Goal: Contribute content

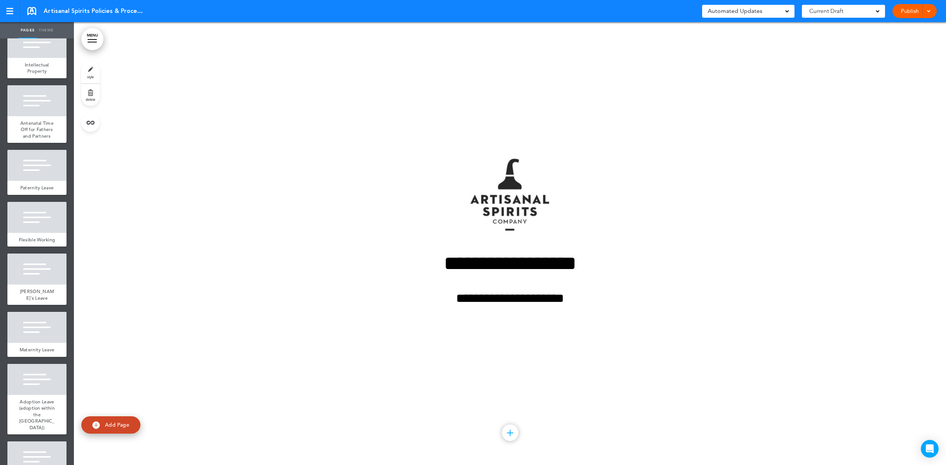
scroll to position [2069, 0]
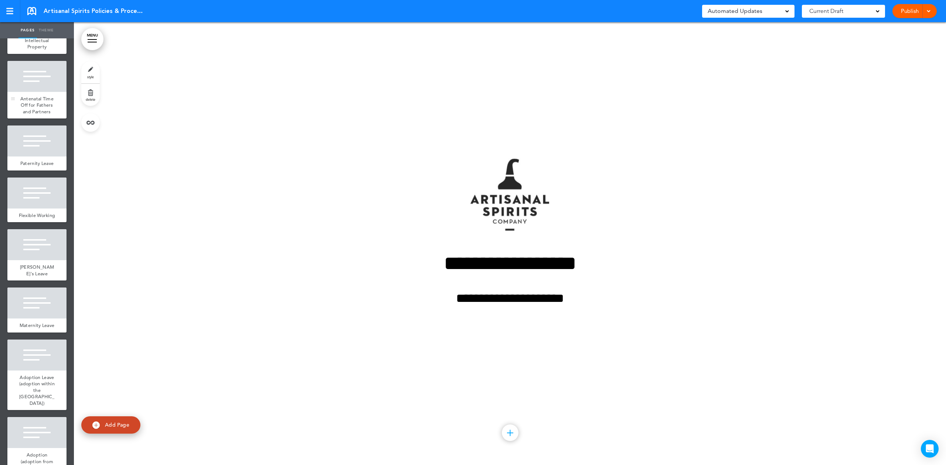
drag, startPoint x: 50, startPoint y: 260, endPoint x: 42, endPoint y: 268, distance: 11.2
click at [49, 119] on div "Antenatal Time Off for Fathers and Partners" at bounding box center [36, 105] width 59 height 27
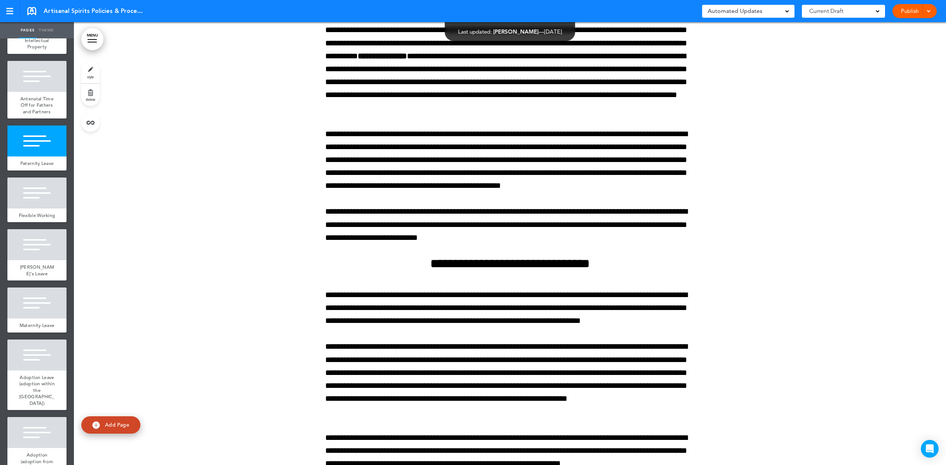
scroll to position [102311, 0]
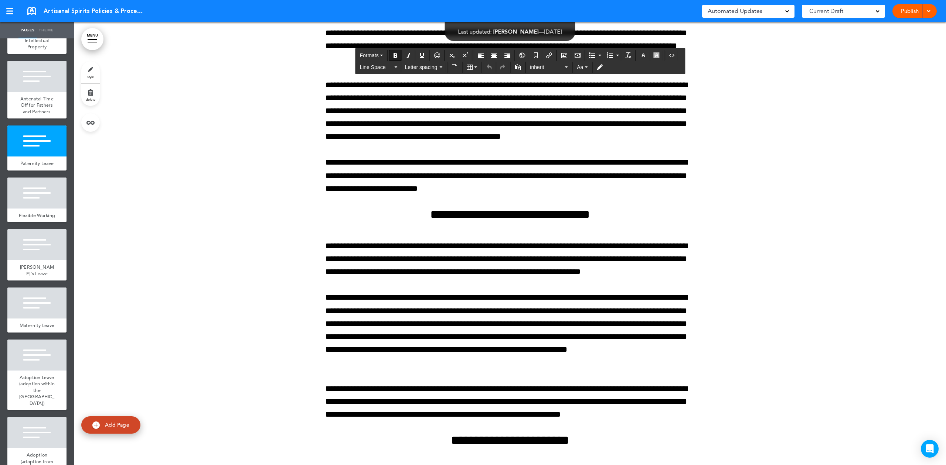
drag, startPoint x: 612, startPoint y: 300, endPoint x: 516, endPoint y: 284, distance: 97.3
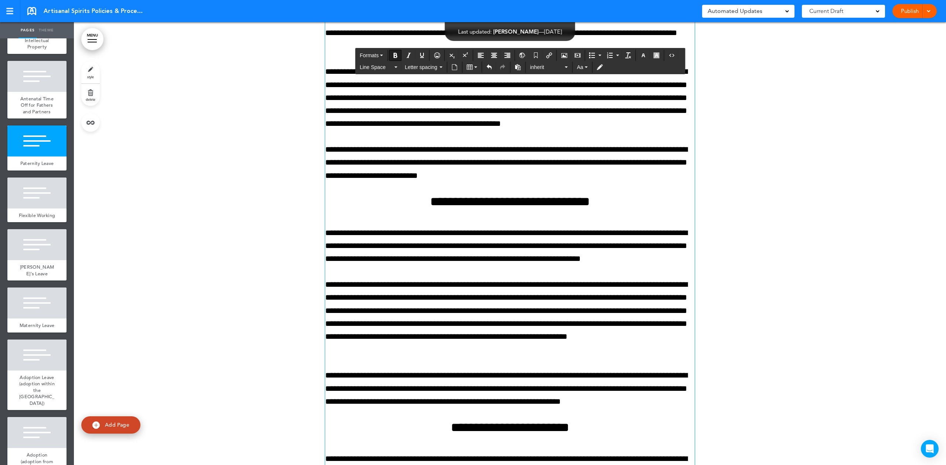
click at [282, 284] on div at bounding box center [510, 465] width 872 height 1628
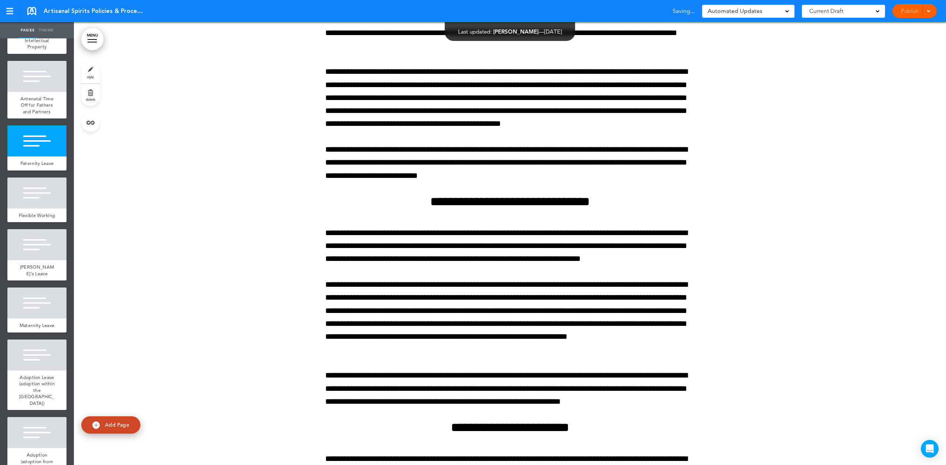
scroll to position [102361, 0]
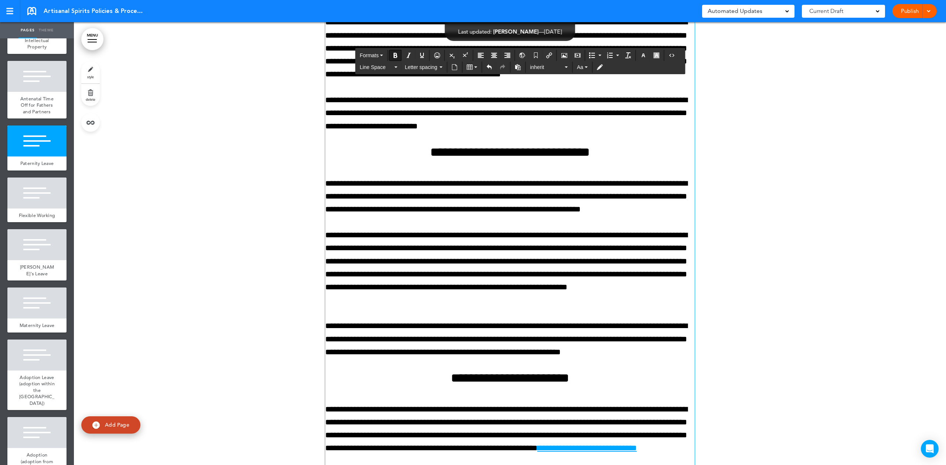
click at [239, 247] on div at bounding box center [510, 415] width 872 height 1628
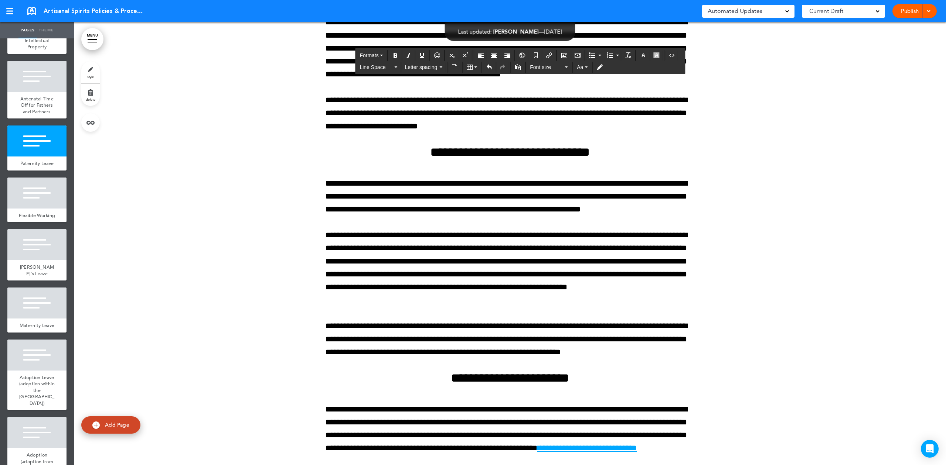
drag, startPoint x: 572, startPoint y: 342, endPoint x: 609, endPoint y: 315, distance: 45.5
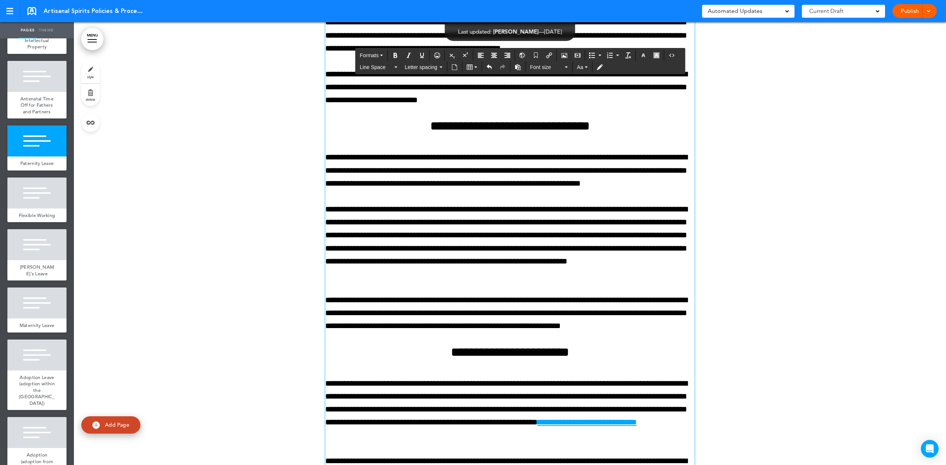
click at [277, 349] on div at bounding box center [510, 402] width 872 height 1602
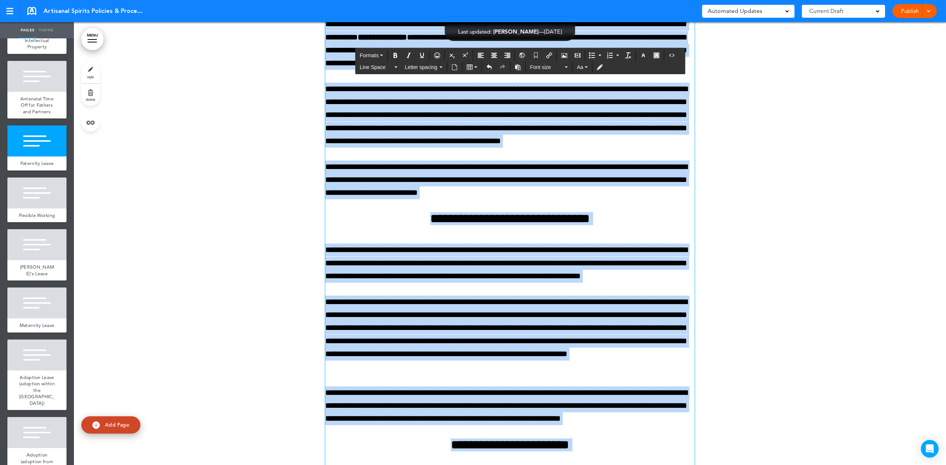
scroll to position [102213, 0]
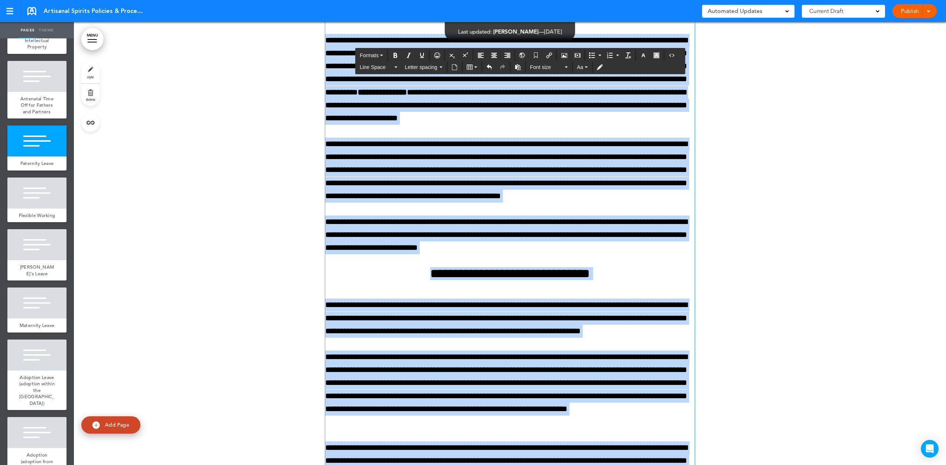
drag, startPoint x: 540, startPoint y: 226, endPoint x: 320, endPoint y: 216, distance: 220.0
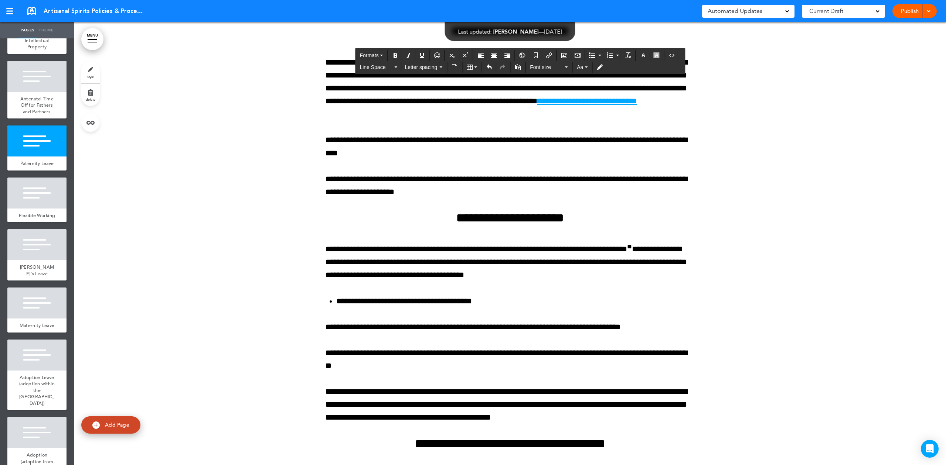
scroll to position [102705, 0]
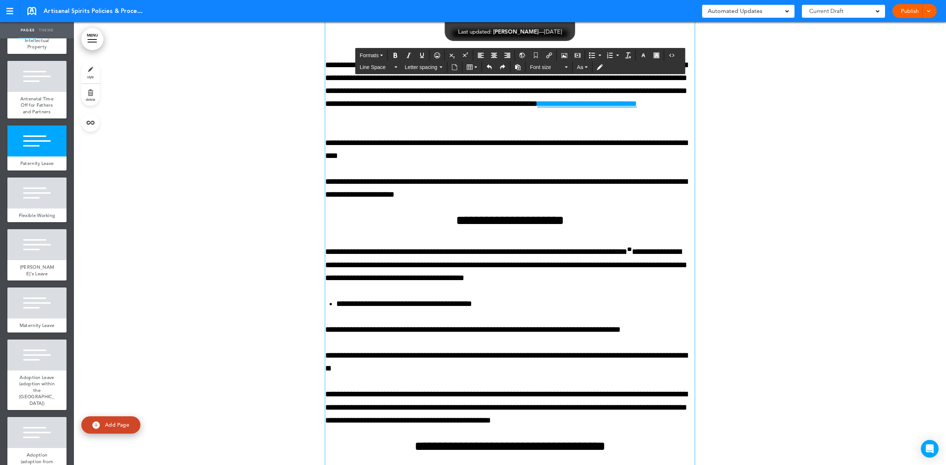
scroll to position [102689, 0]
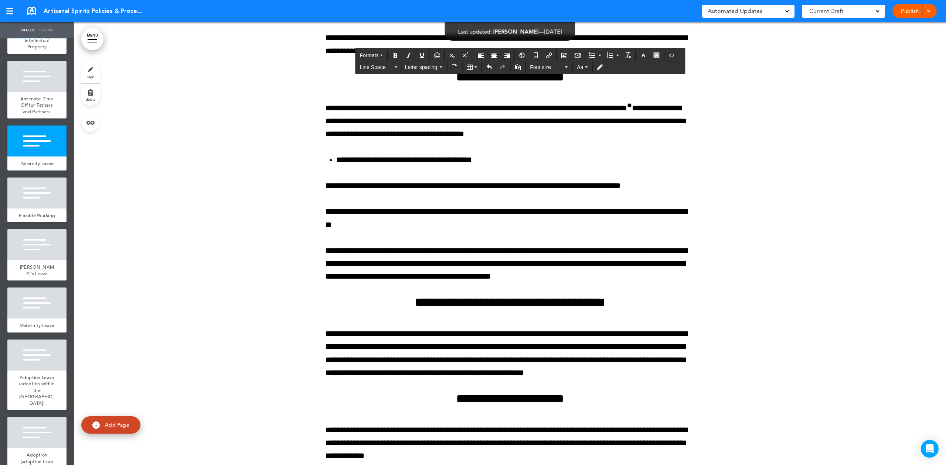
scroll to position [102886, 0]
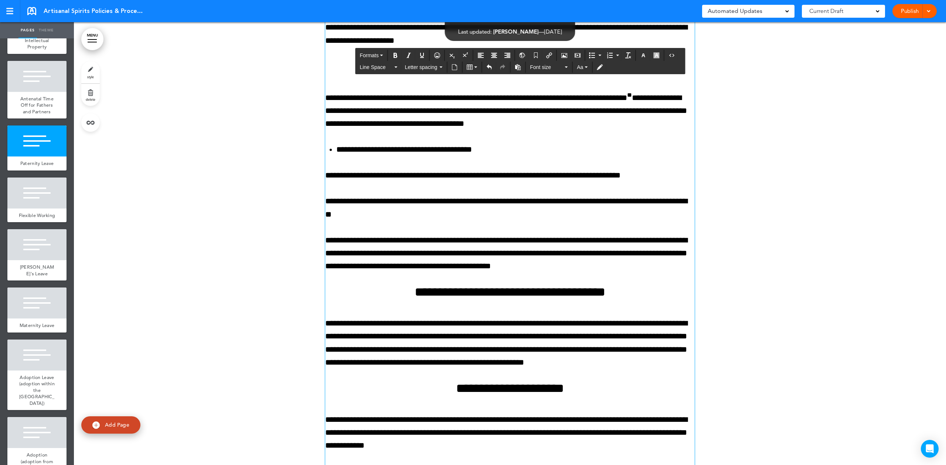
drag, startPoint x: 627, startPoint y: 228, endPoint x: 454, endPoint y: 211, distance: 173.7
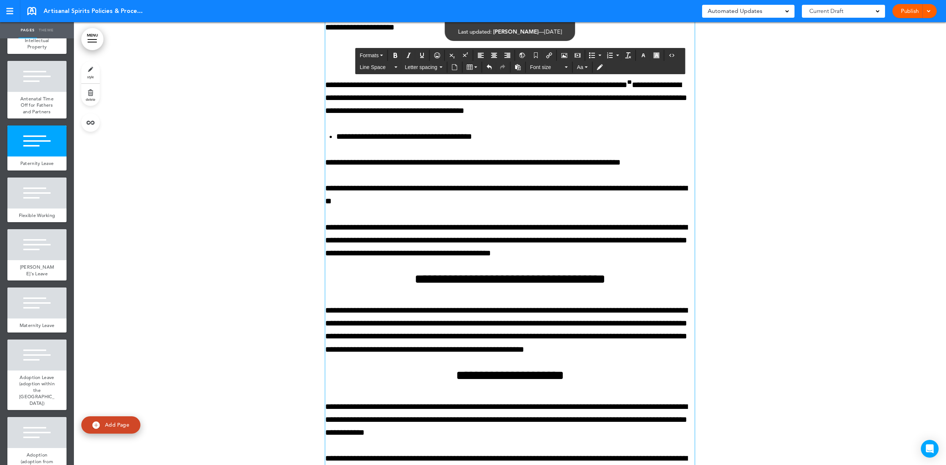
drag, startPoint x: 453, startPoint y: 211, endPoint x: 321, endPoint y: 199, distance: 132.1
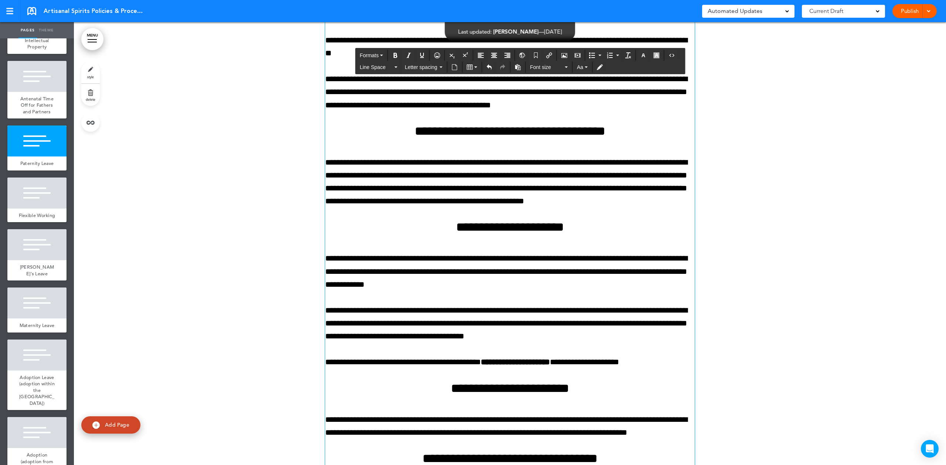
scroll to position [102984, 0]
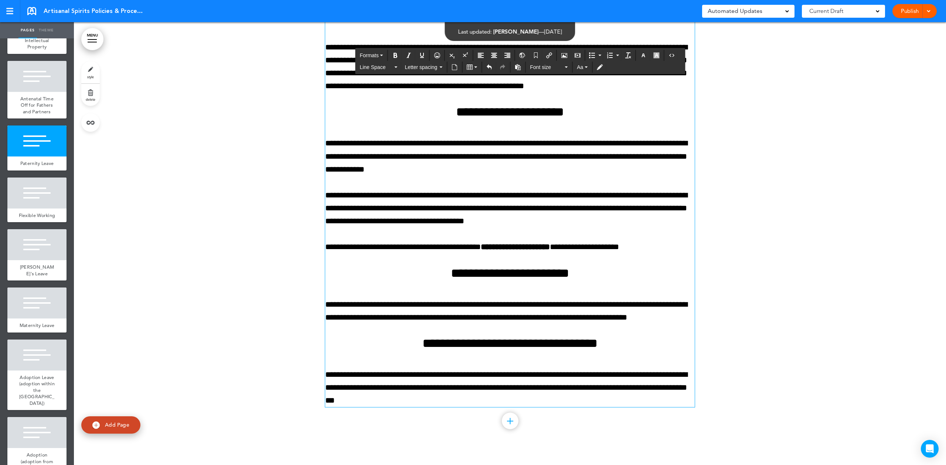
scroll to position [103132, 0]
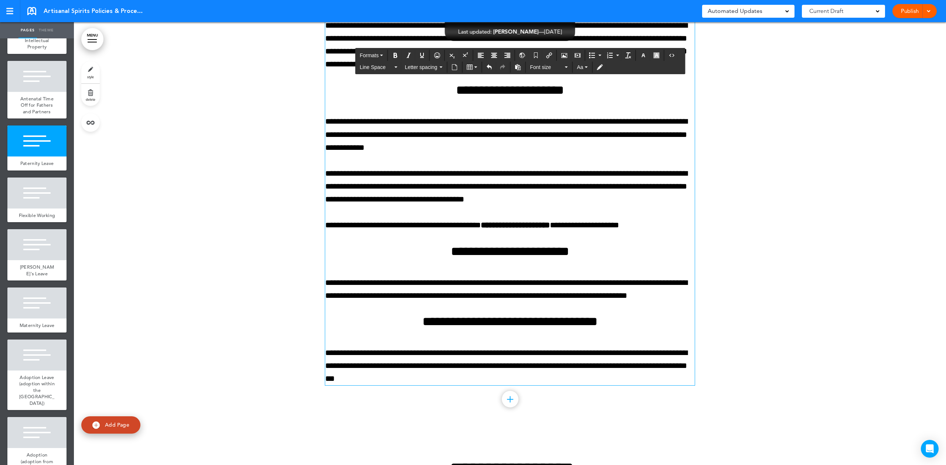
drag, startPoint x: 486, startPoint y: 170, endPoint x: 491, endPoint y: 177, distance: 8.5
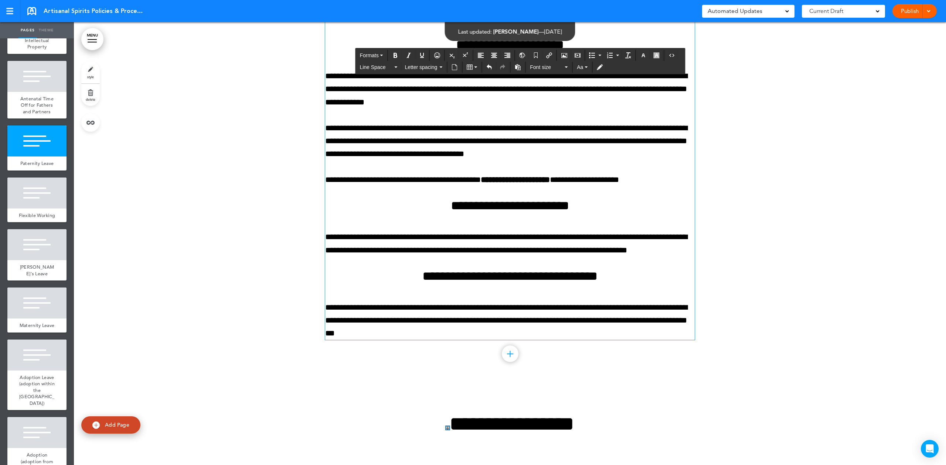
scroll to position [103181, 0]
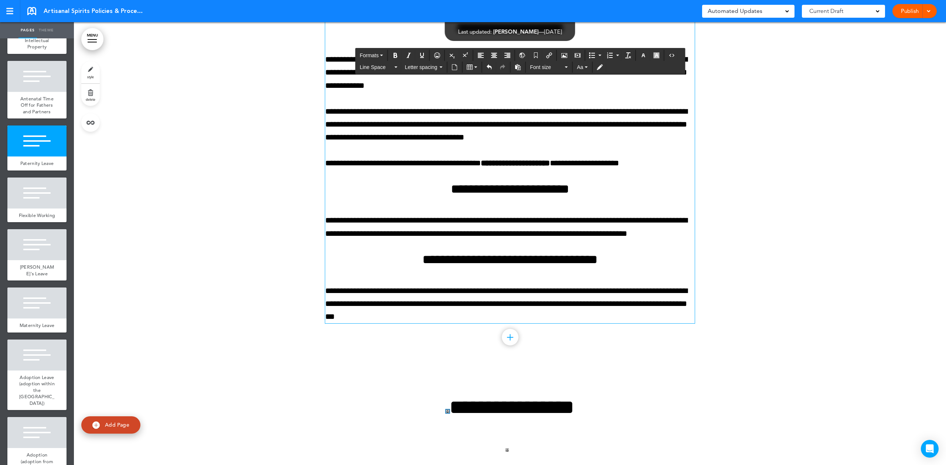
drag, startPoint x: 485, startPoint y: 335, endPoint x: 669, endPoint y: 352, distance: 185.0
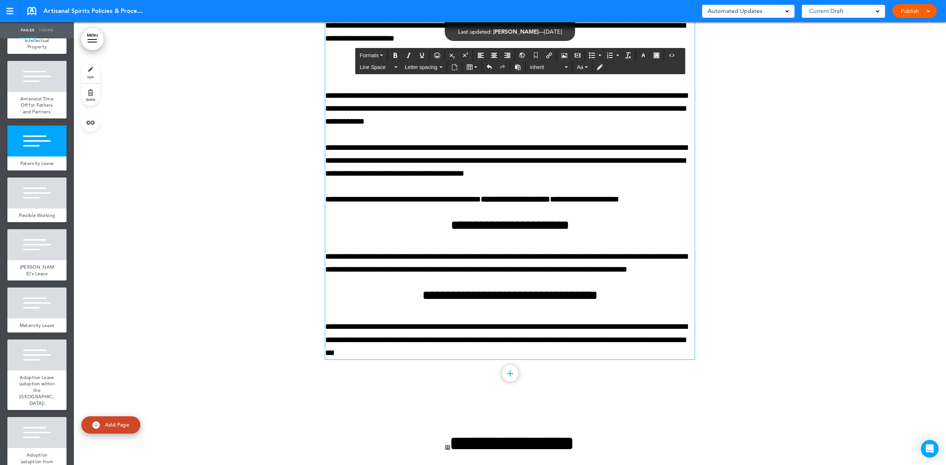
scroll to position [103083, 0]
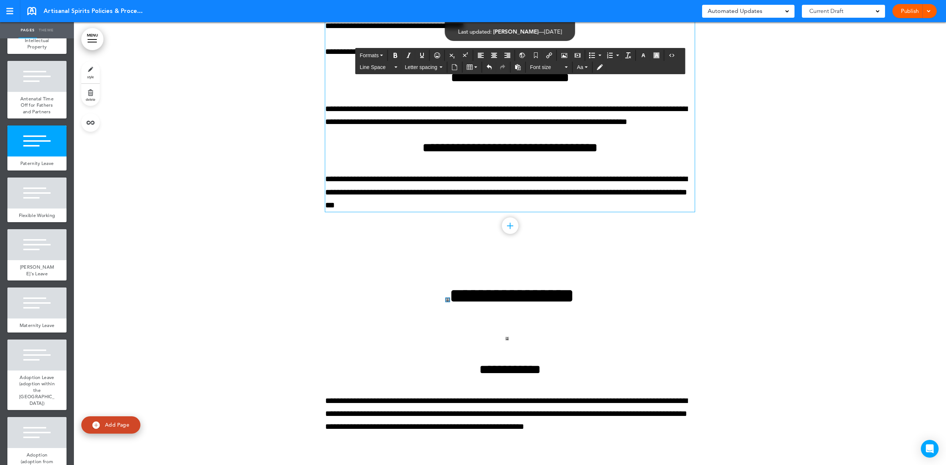
scroll to position [103329, 0]
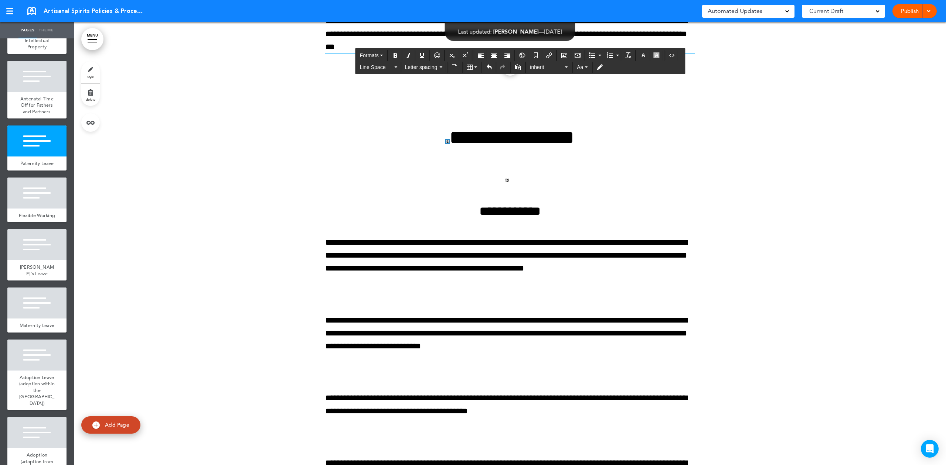
scroll to position [103428, 0]
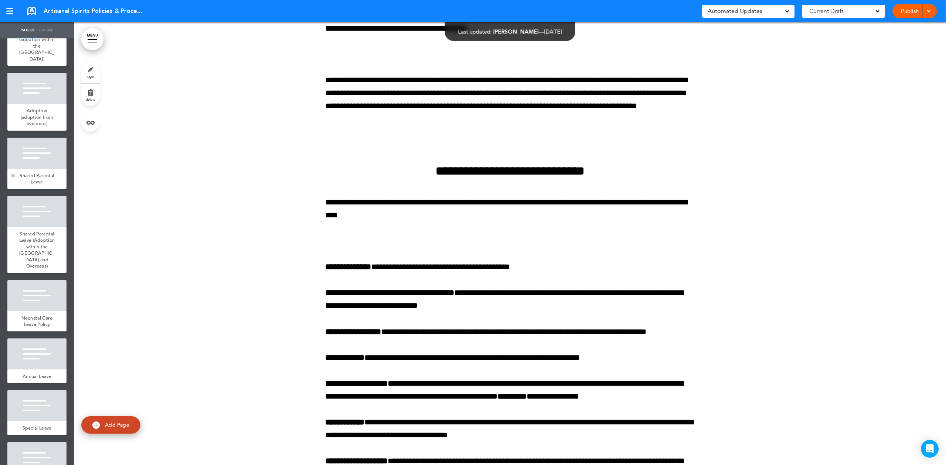
scroll to position [2462, 0]
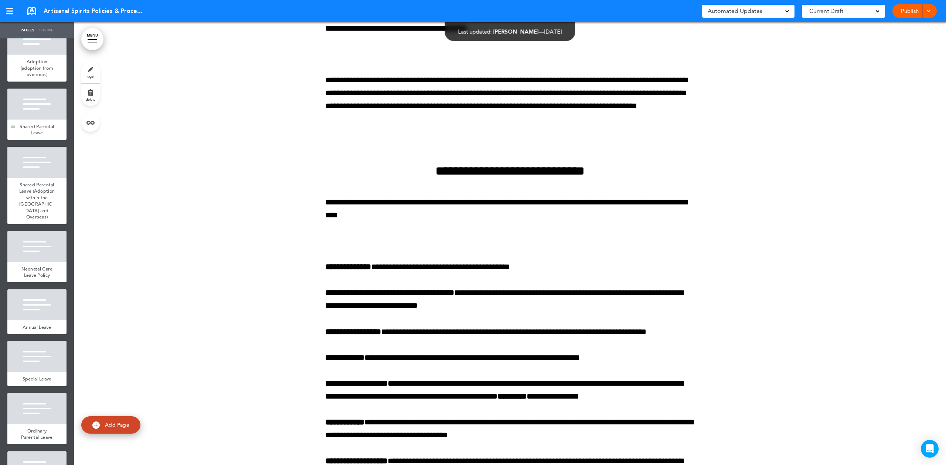
click at [27, 120] on div at bounding box center [36, 104] width 59 height 31
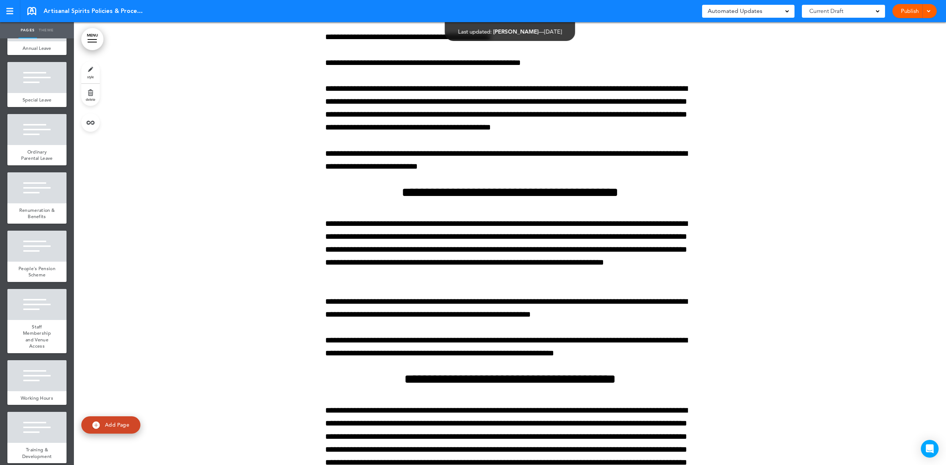
scroll to position [2758, 0]
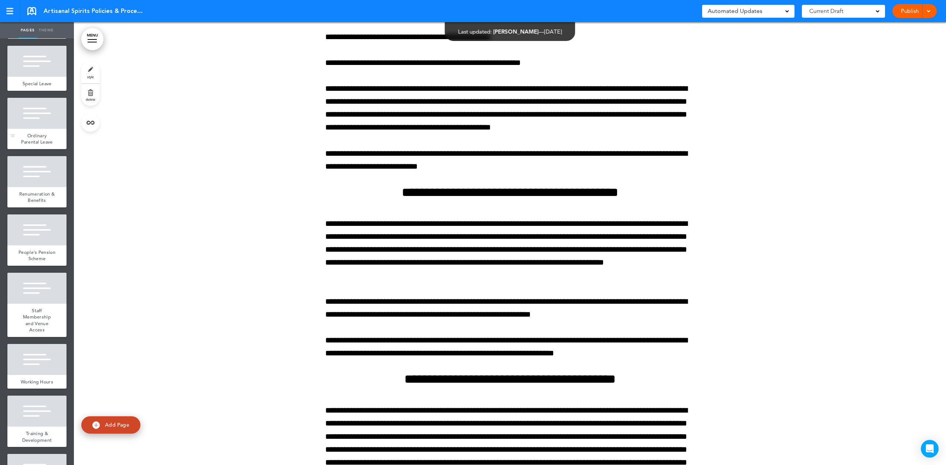
click at [43, 146] on span "Ordinary Parental Leave" at bounding box center [36, 139] width 31 height 13
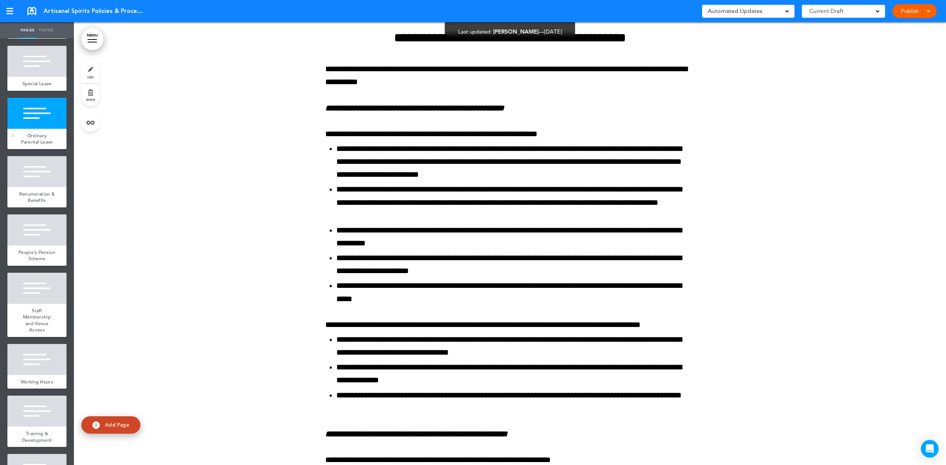
scroll to position [146504, 0]
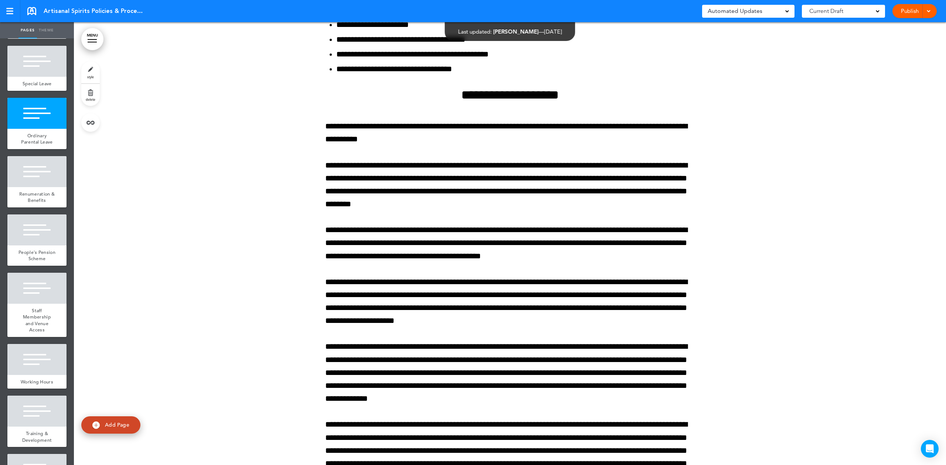
click at [225, 151] on div at bounding box center [510, 291] width 872 height 1325
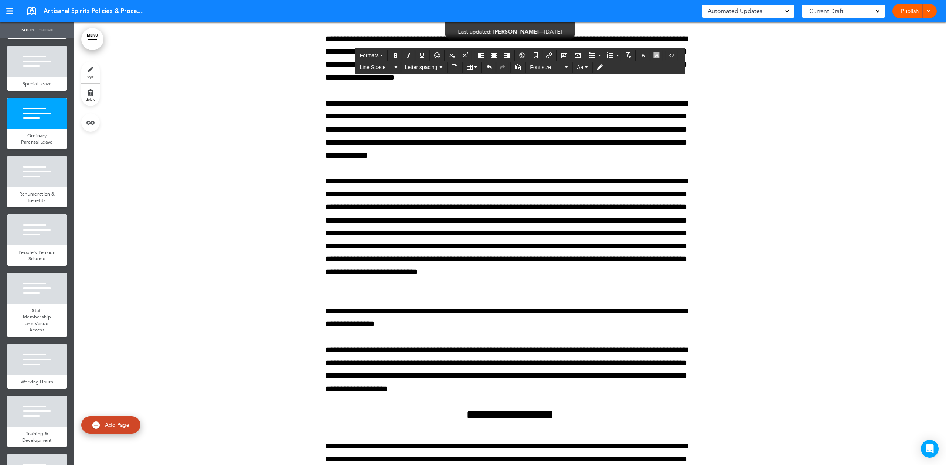
scroll to position [146751, 0]
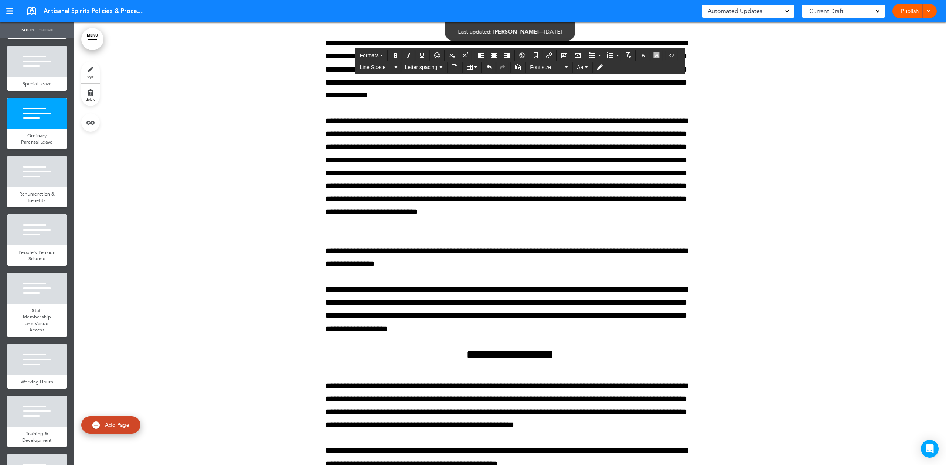
scroll to position [146800, 0]
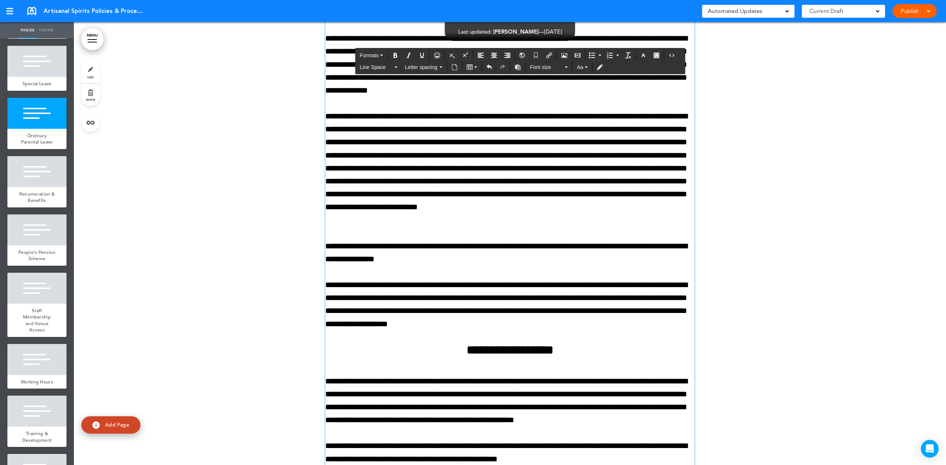
drag, startPoint x: 531, startPoint y: 393, endPoint x: 536, endPoint y: 401, distance: 8.8
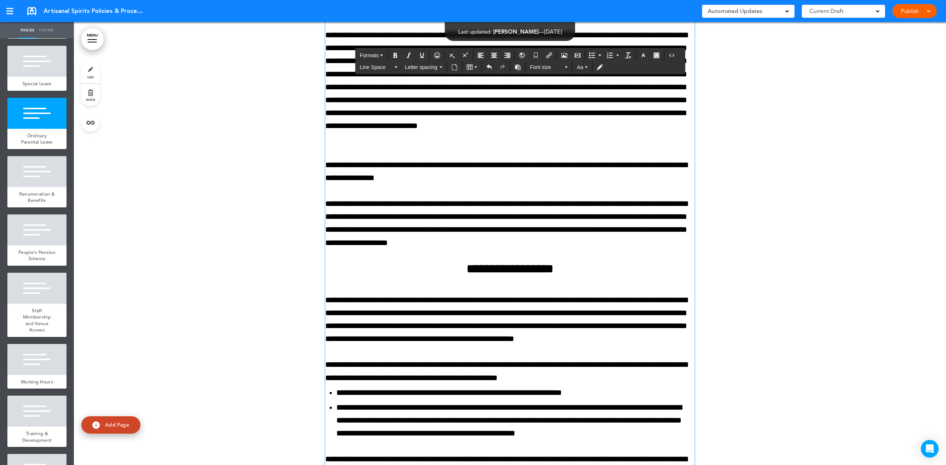
scroll to position [146899, 0]
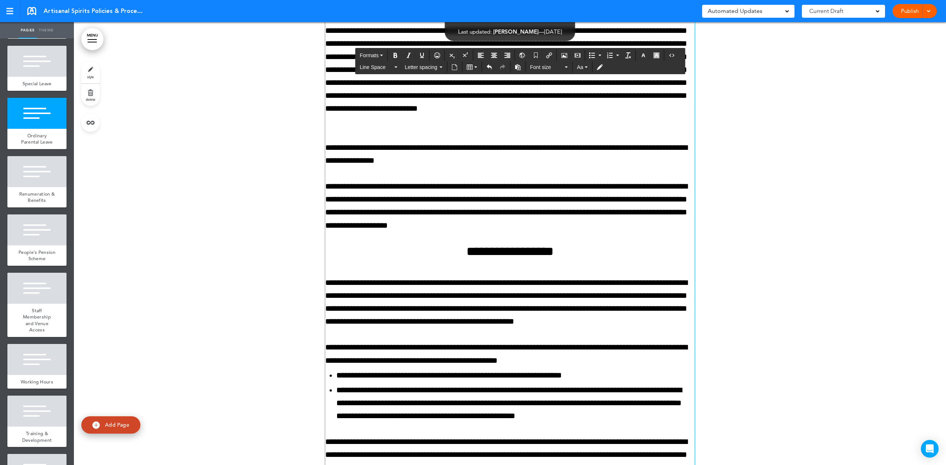
drag, startPoint x: 608, startPoint y: 346, endPoint x: 566, endPoint y: 351, distance: 41.6
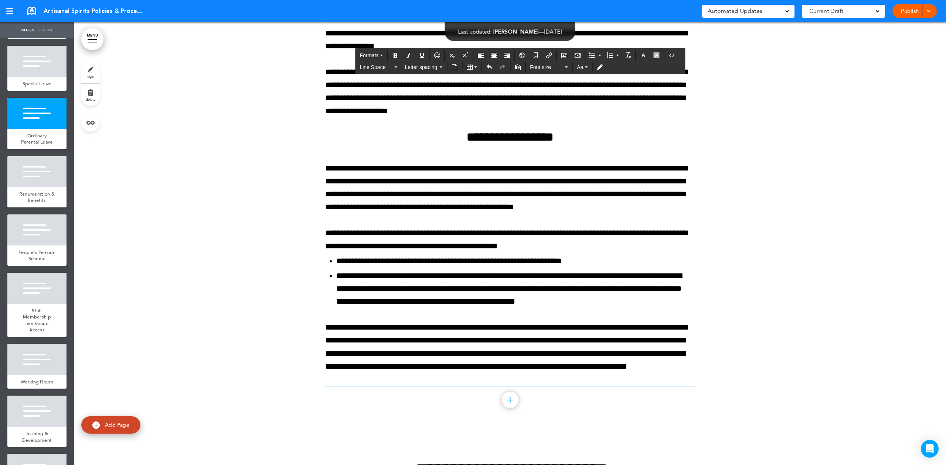
scroll to position [147046, 0]
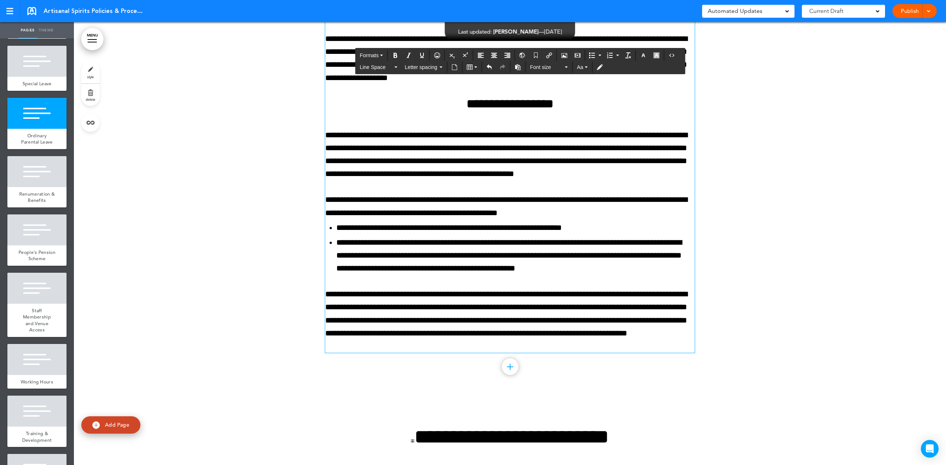
drag, startPoint x: 506, startPoint y: 327, endPoint x: 544, endPoint y: 364, distance: 53.0
drag, startPoint x: 507, startPoint y: 328, endPoint x: 509, endPoint y: 332, distance: 4.1
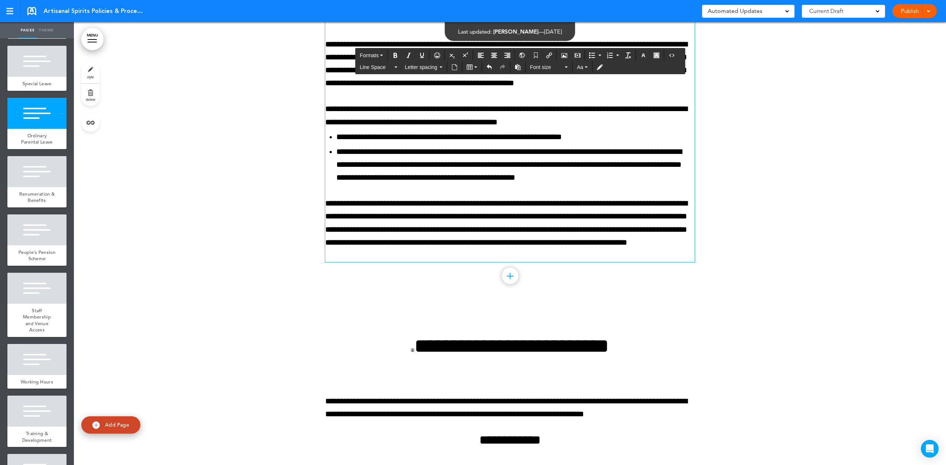
scroll to position [147145, 0]
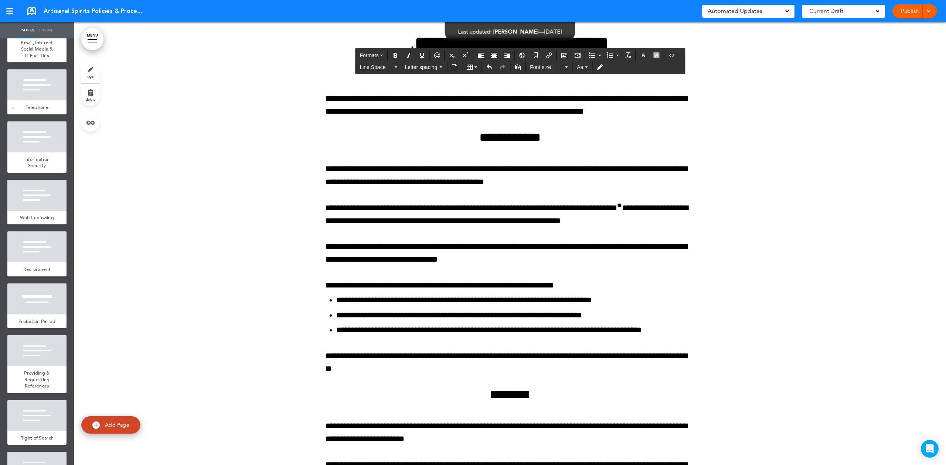
scroll to position [909, 0]
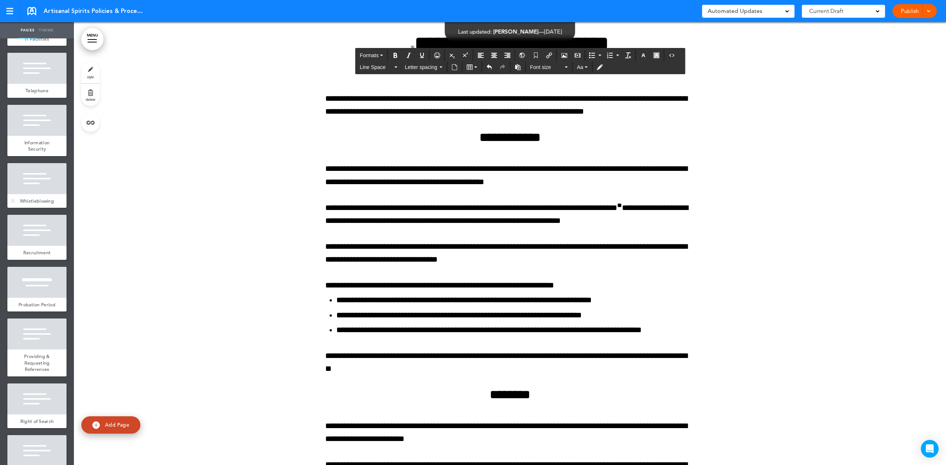
click at [35, 194] on div at bounding box center [36, 178] width 59 height 31
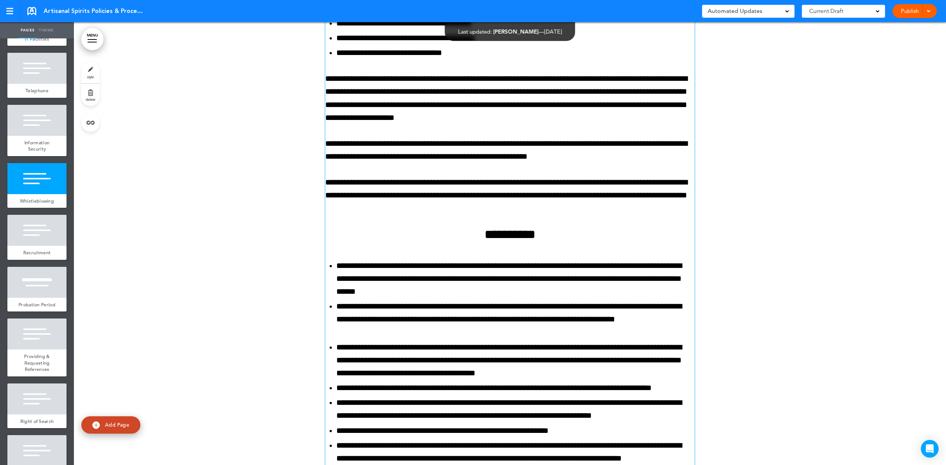
scroll to position [68514, 0]
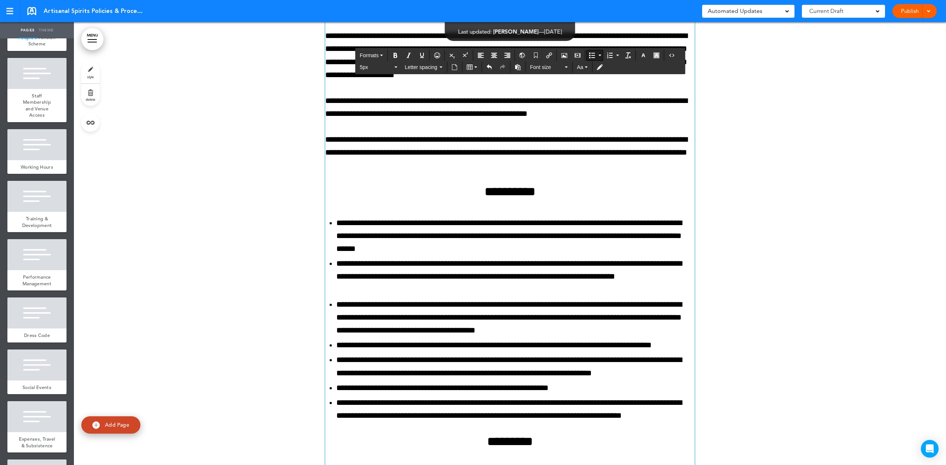
scroll to position [2943, 0]
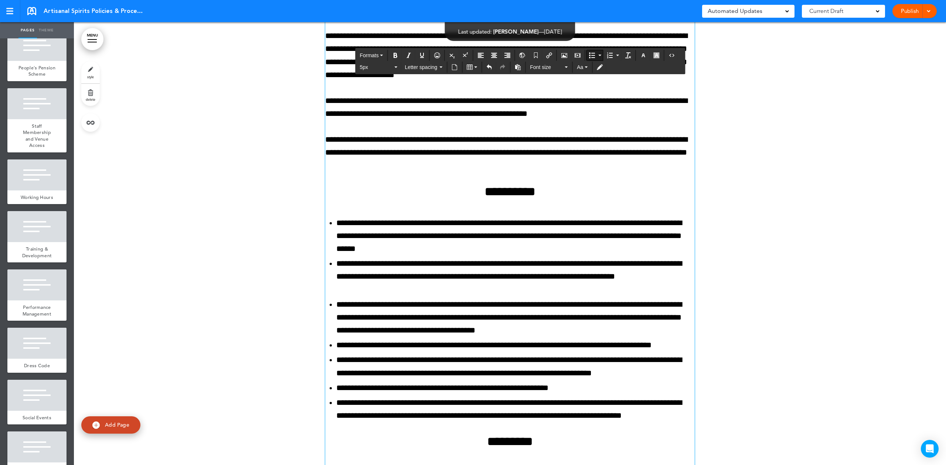
click at [898, 13] on div "Publish Publish Preview Draft" at bounding box center [914, 11] width 44 height 14
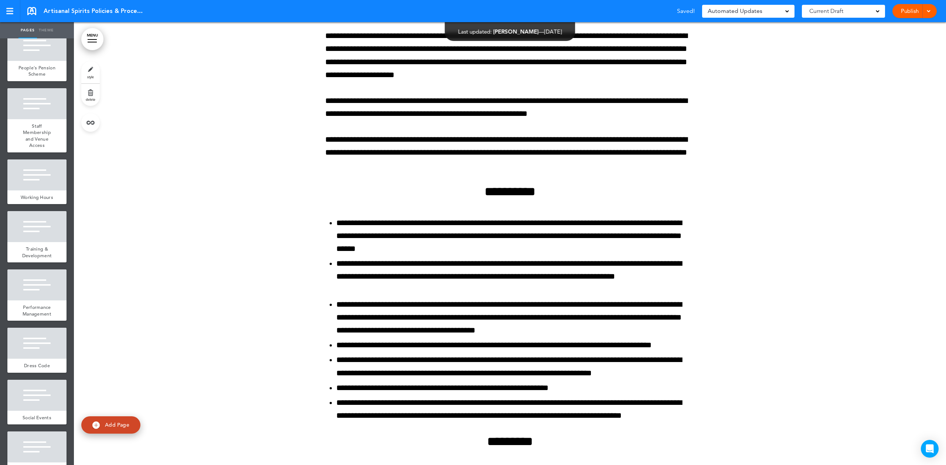
click at [927, 14] on div at bounding box center [927, 11] width 7 height 14
click at [912, 28] on li "Publish" at bounding box center [903, 28] width 66 height 17
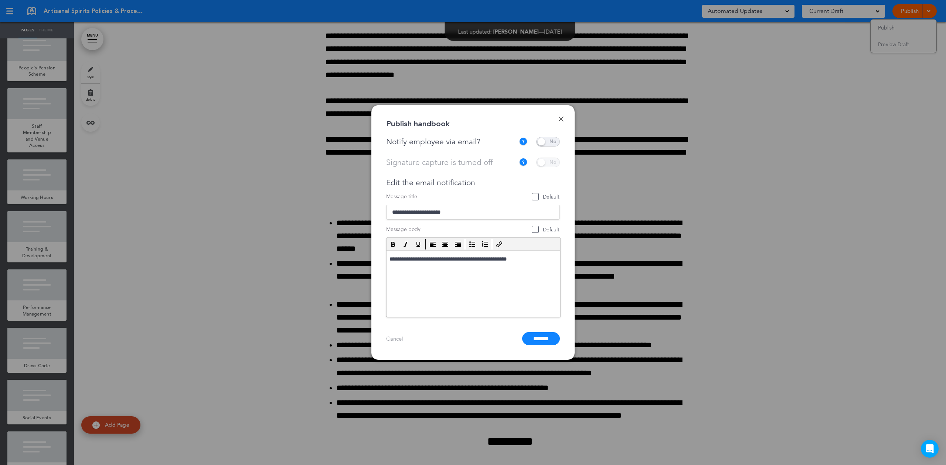
scroll to position [0, 0]
click at [540, 138] on span at bounding box center [548, 142] width 24 height 10
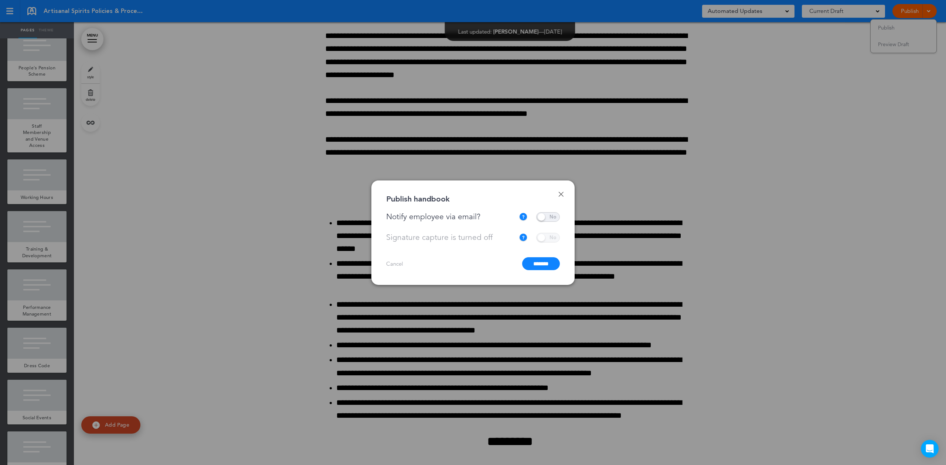
click at [527, 264] on input "*******" at bounding box center [541, 263] width 38 height 13
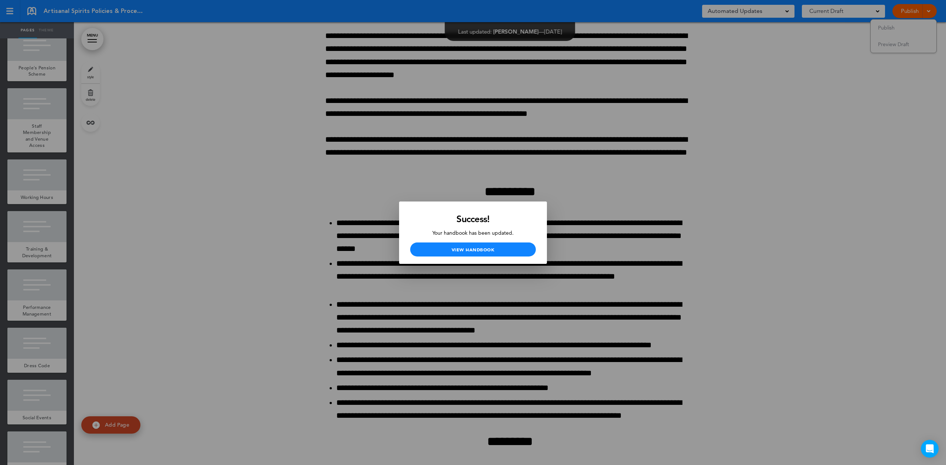
click at [250, 218] on div at bounding box center [473, 232] width 946 height 465
